Goal: Task Accomplishment & Management: Complete application form

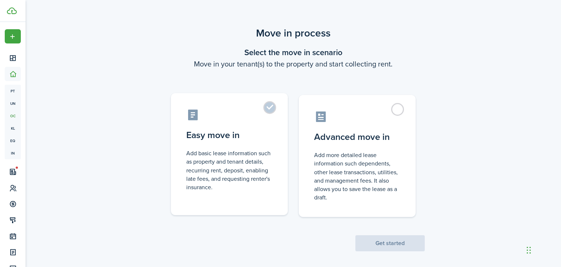
click at [270, 109] on label "Easy move in Add basic lease information such as property and tenant details, r…" at bounding box center [229, 154] width 117 height 122
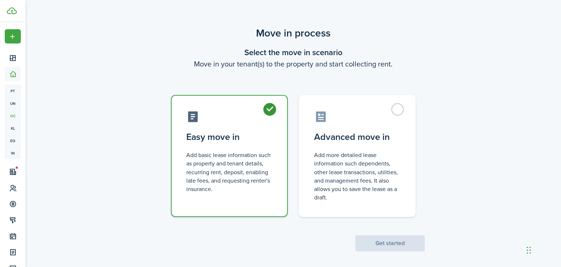
radio input "true"
click at [382, 244] on button "Get started" at bounding box center [389, 243] width 69 height 16
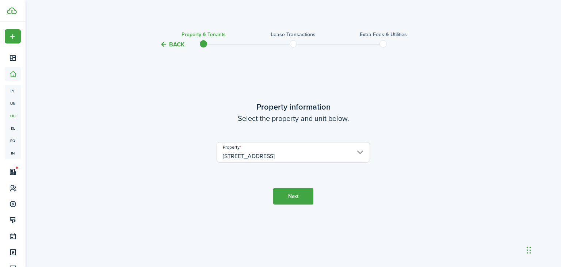
click at [295, 200] on button "Next" at bounding box center [293, 196] width 40 height 16
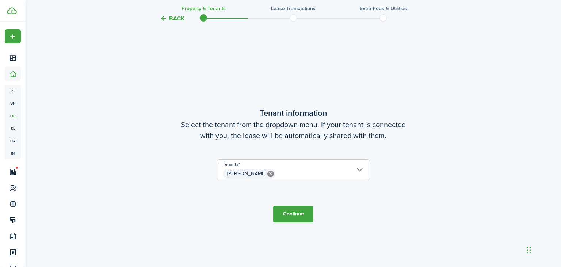
scroll to position [215, 0]
click at [306, 174] on span "[PERSON_NAME]" at bounding box center [293, 174] width 153 height 12
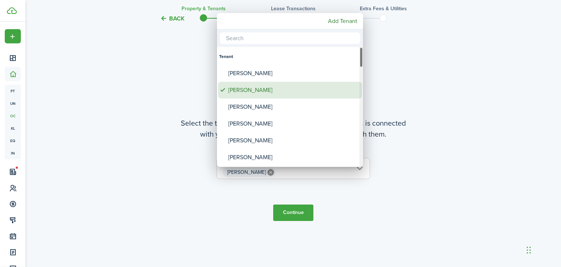
scroll to position [207, 0]
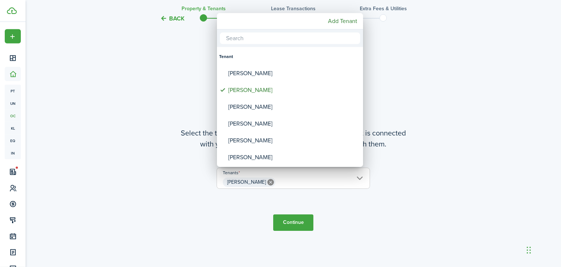
click at [387, 214] on div at bounding box center [281, 134] width 678 height 384
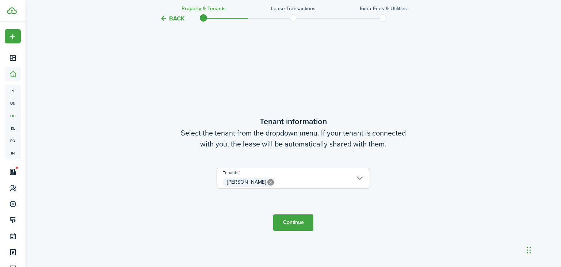
scroll to position [267, 0]
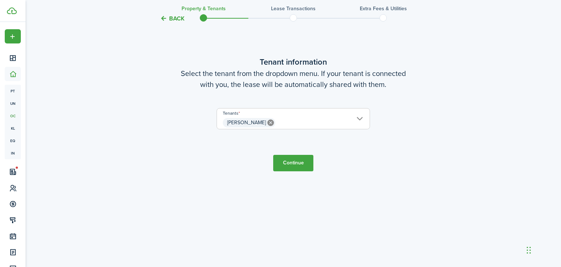
click at [293, 161] on button "Continue" at bounding box center [293, 163] width 40 height 16
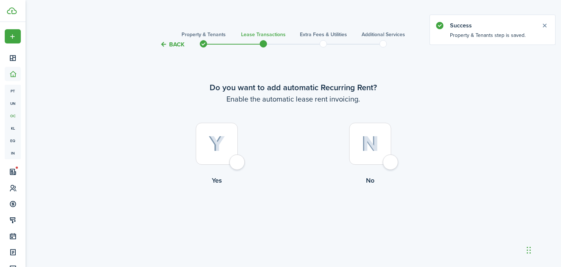
click at [237, 163] on div at bounding box center [217, 144] width 42 height 42
radio input "true"
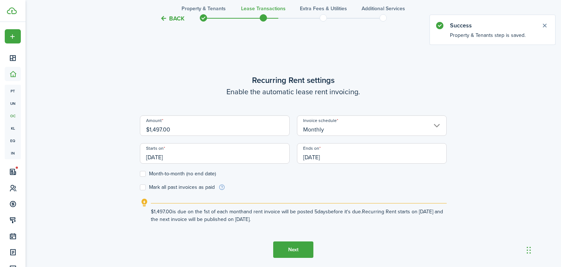
scroll to position [218, 0]
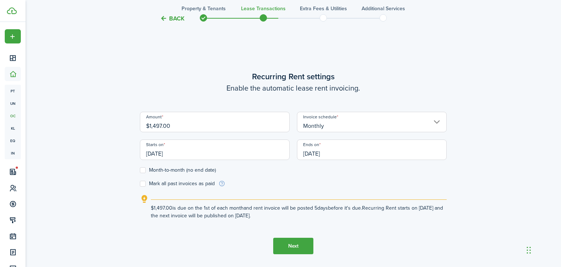
click at [340, 155] on input "[DATE]" at bounding box center [372, 150] width 150 height 20
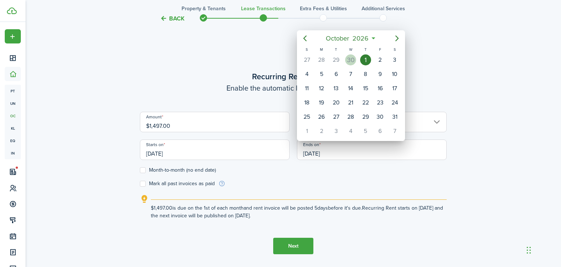
click at [354, 57] on div "30" at bounding box center [350, 59] width 11 height 11
type input "[DATE]"
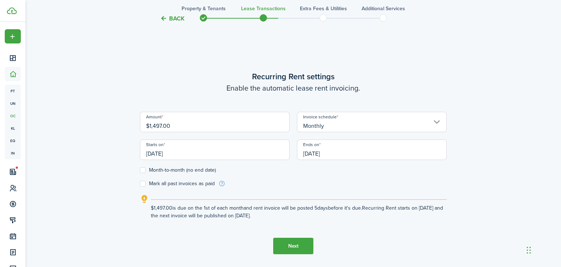
click at [349, 158] on input "[DATE]" at bounding box center [372, 150] width 150 height 20
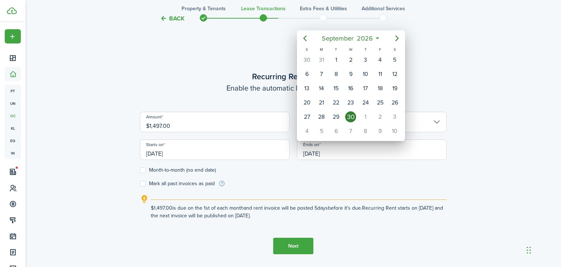
click at [348, 184] on div at bounding box center [281, 134] width 678 height 384
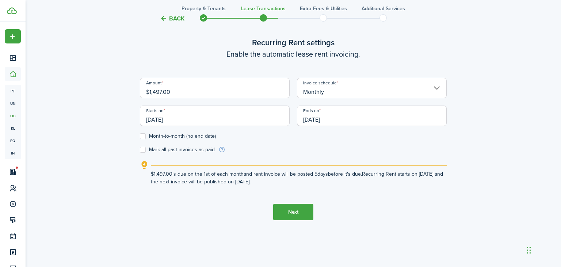
scroll to position [253, 0]
click at [290, 211] on button "Next" at bounding box center [293, 211] width 40 height 16
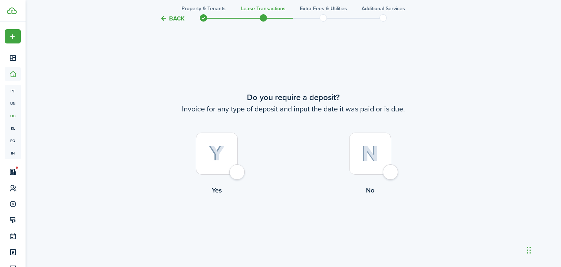
scroll to position [485, 0]
click at [238, 173] on div at bounding box center [217, 154] width 42 height 42
radio input "true"
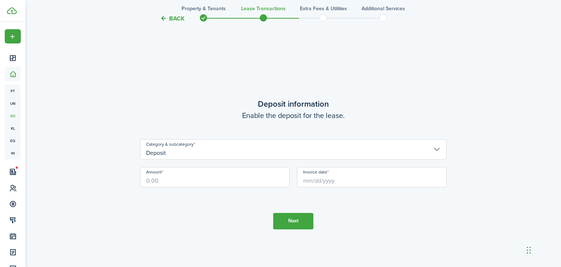
scroll to position [752, 0]
click at [227, 185] on input "Amount" at bounding box center [215, 176] width 150 height 20
click at [308, 181] on input "Invoice date" at bounding box center [372, 176] width 150 height 20
type input "$1,500.00"
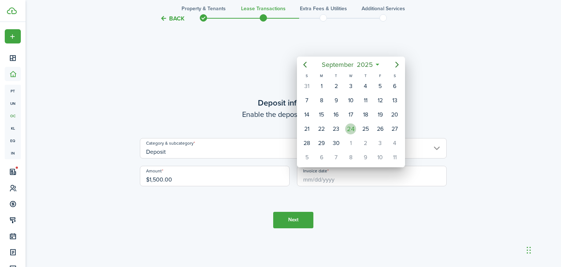
click at [351, 126] on div "24" at bounding box center [350, 128] width 11 height 11
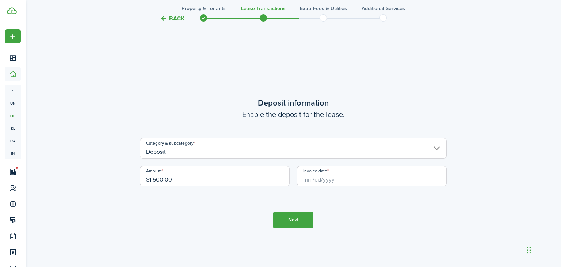
type input "[DATE]"
click at [290, 225] on button "Next" at bounding box center [293, 220] width 40 height 16
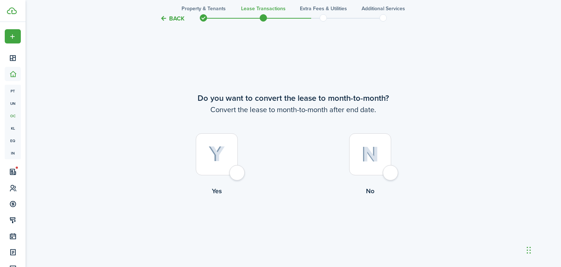
scroll to position [1019, 0]
click at [391, 170] on div at bounding box center [370, 154] width 42 height 42
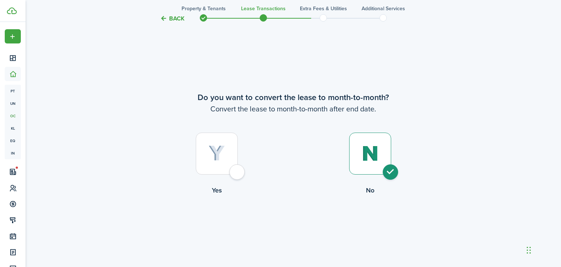
radio input "true"
click at [296, 228] on button "Continue" at bounding box center [293, 225] width 40 height 16
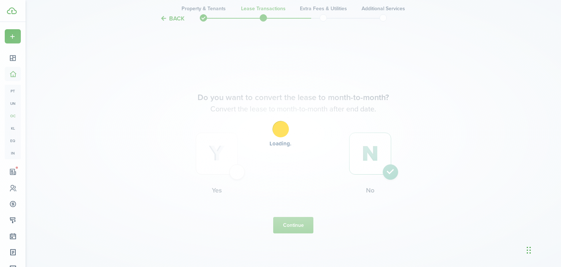
scroll to position [0, 0]
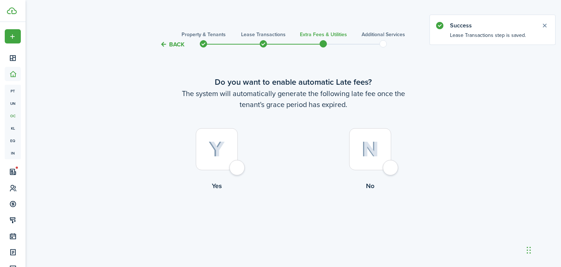
click at [235, 170] on div at bounding box center [217, 149] width 42 height 42
radio input "true"
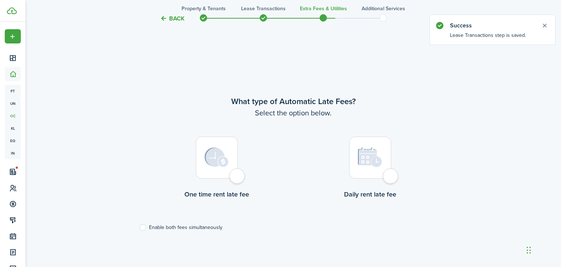
scroll to position [218, 0]
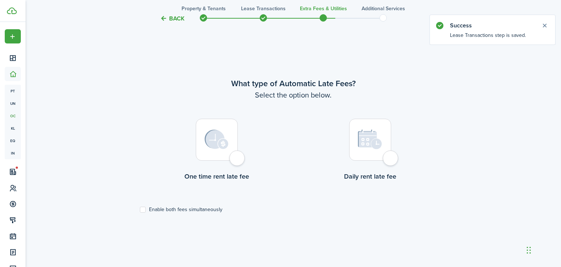
click at [238, 160] on div at bounding box center [217, 140] width 42 height 42
radio input "true"
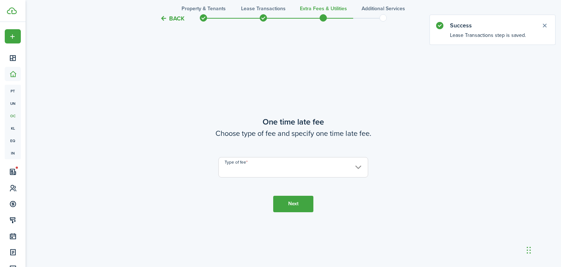
scroll to position [485, 0]
click at [251, 166] on input "Type of fee" at bounding box center [293, 166] width 150 height 20
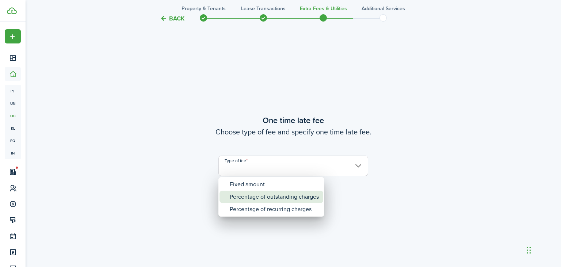
click at [257, 198] on div "Percentage of outstanding charges" at bounding box center [274, 197] width 89 height 12
type input "Percentage of outstanding charges"
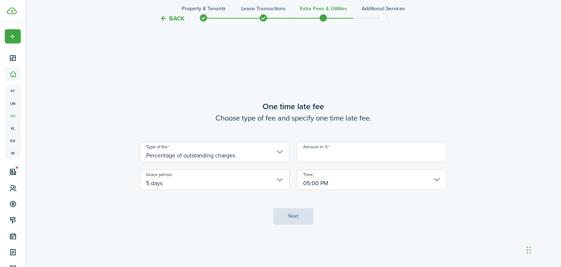
click at [319, 153] on input "Amount in %" at bounding box center [372, 152] width 150 height 20
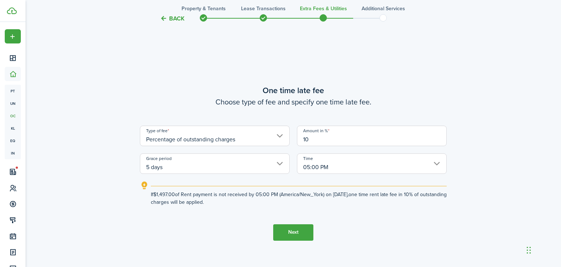
type input "10"
click at [289, 232] on button "Next" at bounding box center [293, 232] width 40 height 16
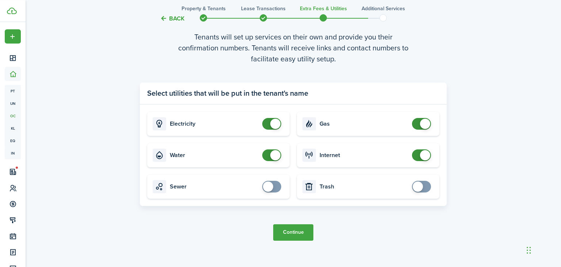
scroll to position [785, 0]
click at [297, 232] on button "Continue" at bounding box center [293, 232] width 40 height 16
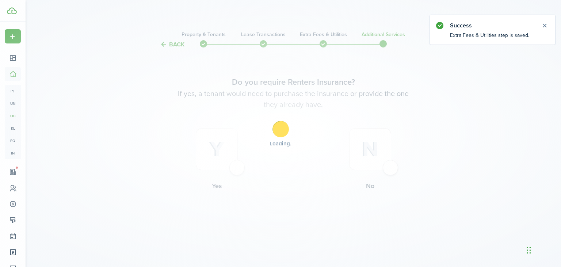
scroll to position [0, 0]
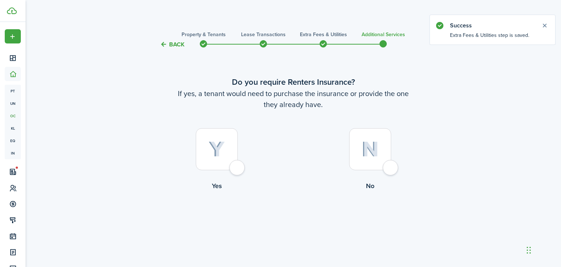
click at [391, 164] on div at bounding box center [370, 149] width 42 height 42
radio input "true"
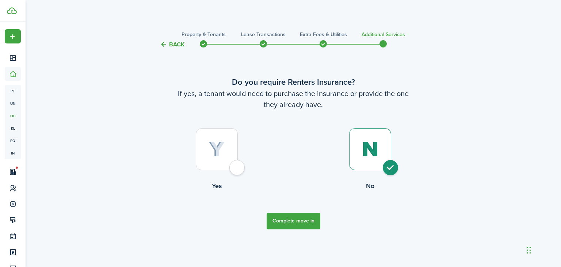
click at [298, 219] on button "Complete move in" at bounding box center [294, 221] width 54 height 16
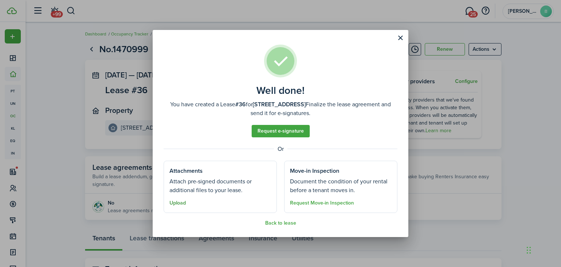
click at [176, 203] on button "Upload" at bounding box center [177, 203] width 16 height 6
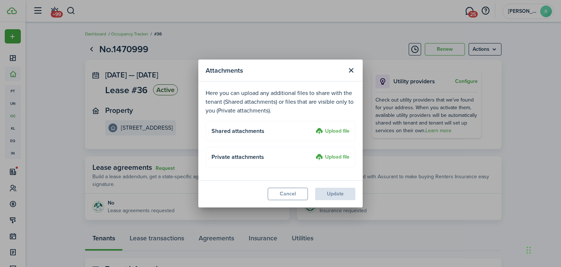
click at [334, 131] on label "Upload file" at bounding box center [333, 131] width 34 height 9
click at [313, 127] on input "Upload file" at bounding box center [313, 127] width 0 height 0
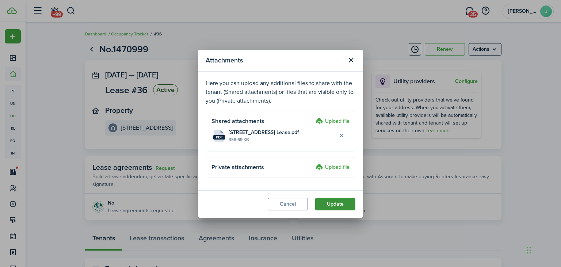
click at [331, 203] on button "Update" at bounding box center [335, 204] width 40 height 12
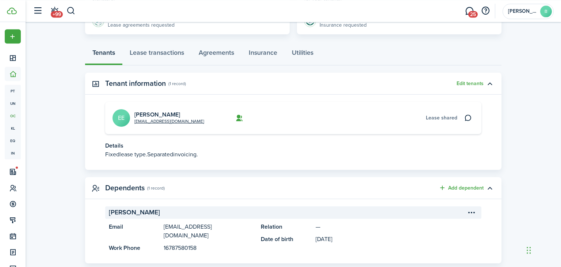
scroll to position [193, 0]
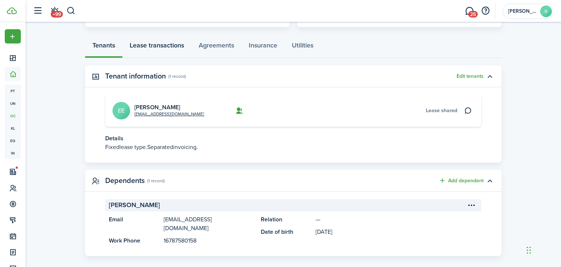
click at [167, 51] on link "Lease transactions" at bounding box center [156, 47] width 69 height 22
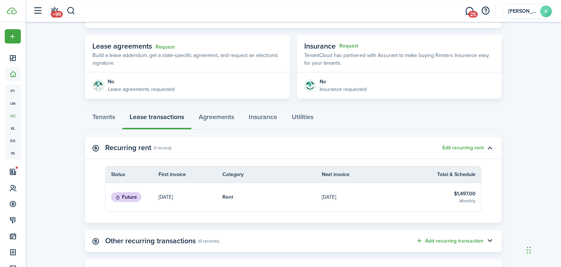
scroll to position [120, 0]
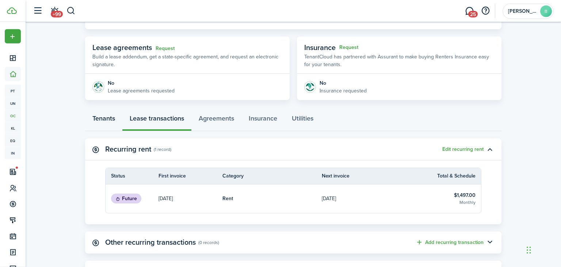
click at [99, 119] on link "Tenants" at bounding box center [103, 120] width 37 height 22
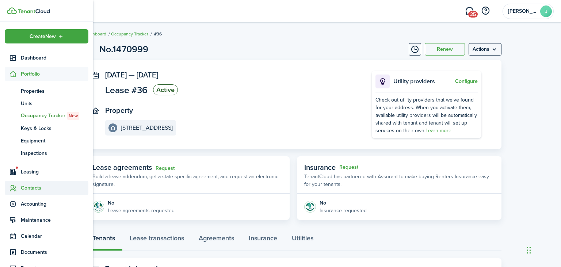
click at [32, 188] on span "Contacts" at bounding box center [55, 188] width 68 height 8
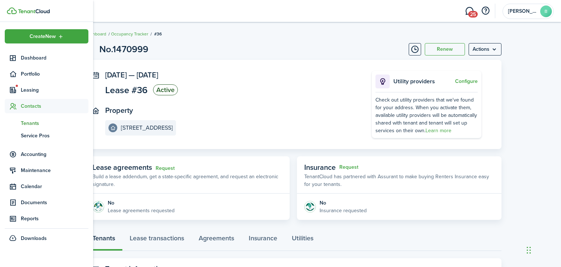
click at [34, 123] on span "Tenants" at bounding box center [55, 123] width 68 height 8
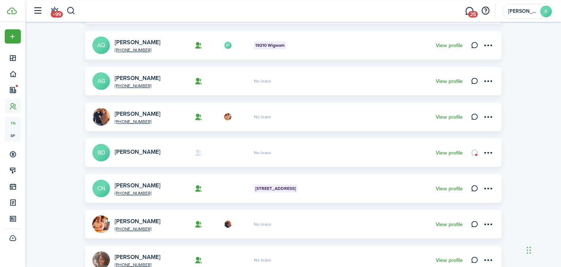
scroll to position [282, 0]
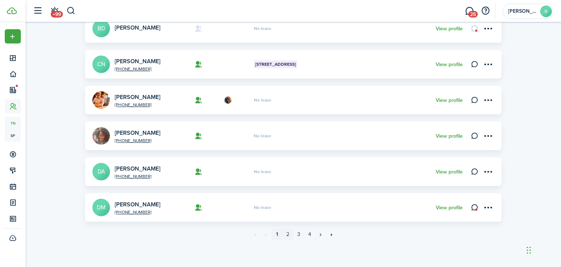
click at [287, 234] on link "2" at bounding box center [287, 234] width 11 height 11
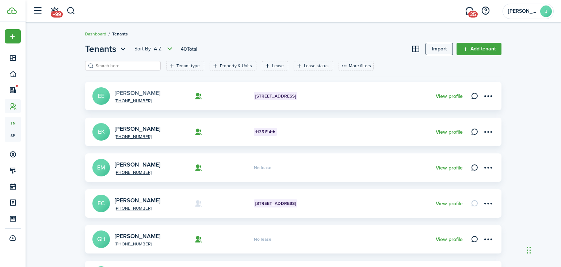
click at [138, 91] on link "[PERSON_NAME]" at bounding box center [138, 93] width 46 height 8
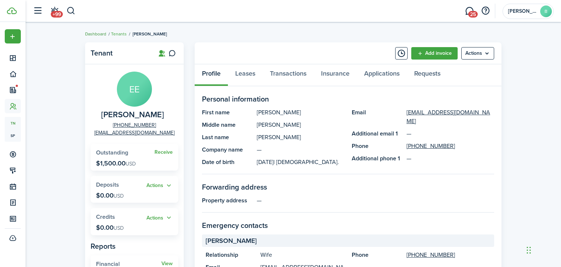
click at [96, 32] on link "Dashboard" at bounding box center [95, 34] width 21 height 7
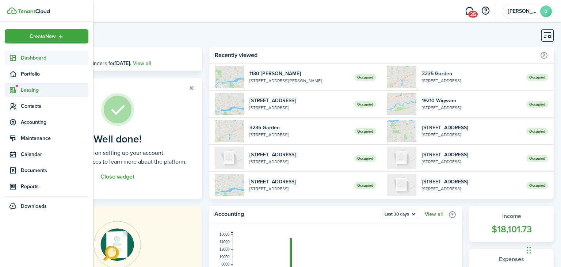
click at [30, 88] on span "Leasing" at bounding box center [55, 90] width 68 height 8
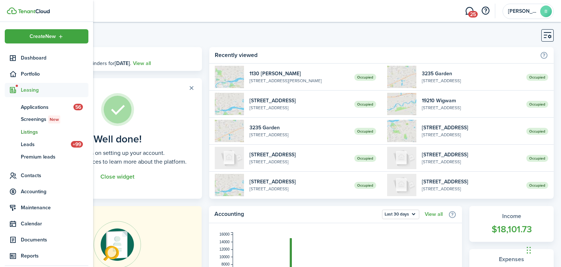
click at [33, 134] on span "Listings" at bounding box center [55, 132] width 68 height 8
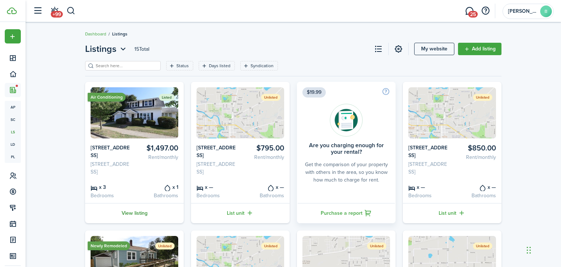
click at [137, 219] on link "View listing" at bounding box center [134, 213] width 99 height 20
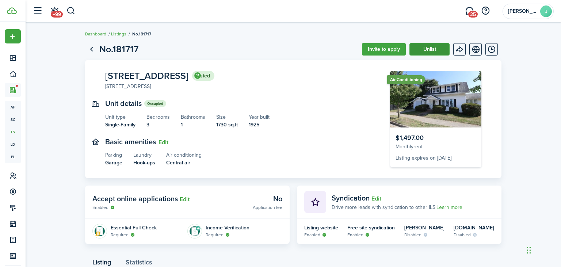
click at [424, 48] on button "Unlist" at bounding box center [429, 49] width 40 height 12
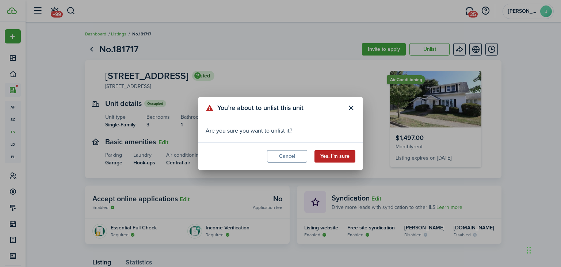
click at [332, 156] on button "Yes, I’m sure" at bounding box center [334, 156] width 41 height 12
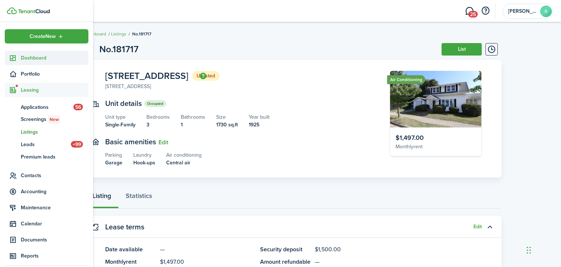
click at [33, 56] on span "Dashboard" at bounding box center [55, 58] width 68 height 8
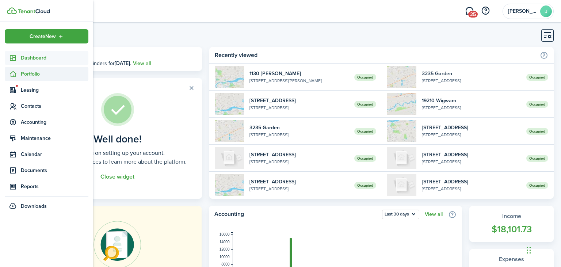
click at [33, 70] on span "Portfolio" at bounding box center [55, 74] width 68 height 8
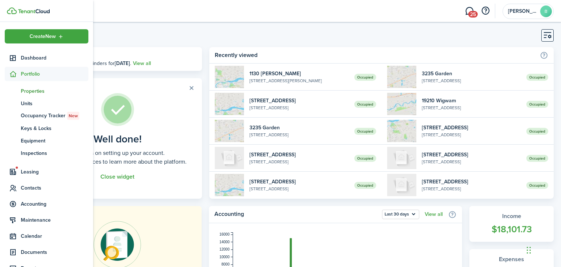
click at [34, 90] on span "Properties" at bounding box center [55, 91] width 68 height 8
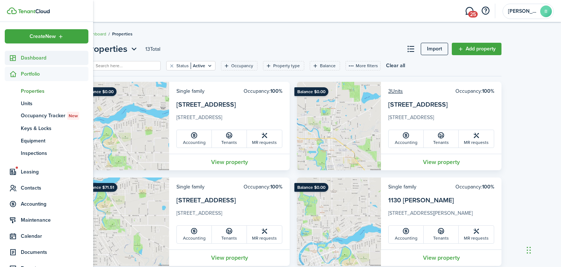
click at [14, 56] on icon at bounding box center [13, 57] width 8 height 7
